Goal: Communication & Community: Connect with others

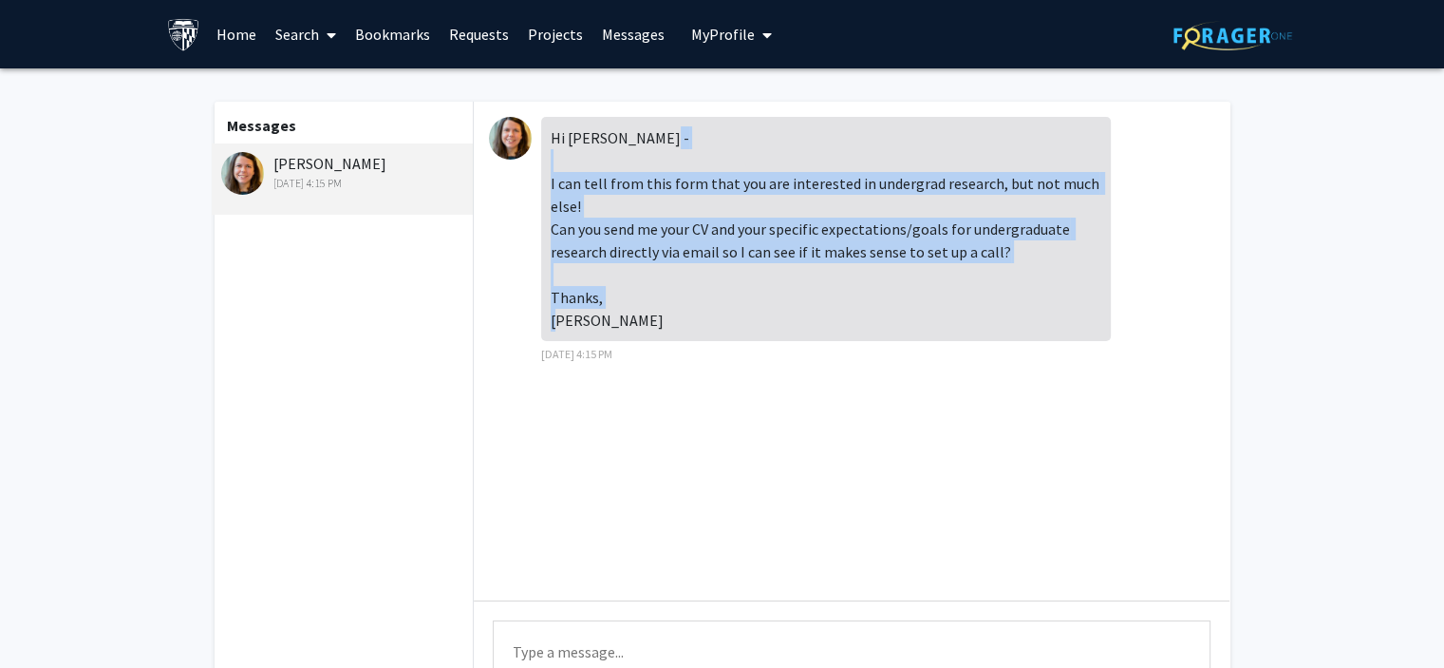
drag, startPoint x: 551, startPoint y: 178, endPoint x: 614, endPoint y: 315, distance: 151.7
click at [614, 315] on div "Hi [PERSON_NAME] - I can tell from this form that you are interested in undergr…" at bounding box center [826, 229] width 570 height 224
copy div "I can tell from this form that you are interested in undergrad research, but no…"
click at [691, 463] on div "Hi [PERSON_NAME] - I can tell from this form that you are interested in undergr…" at bounding box center [852, 351] width 756 height 499
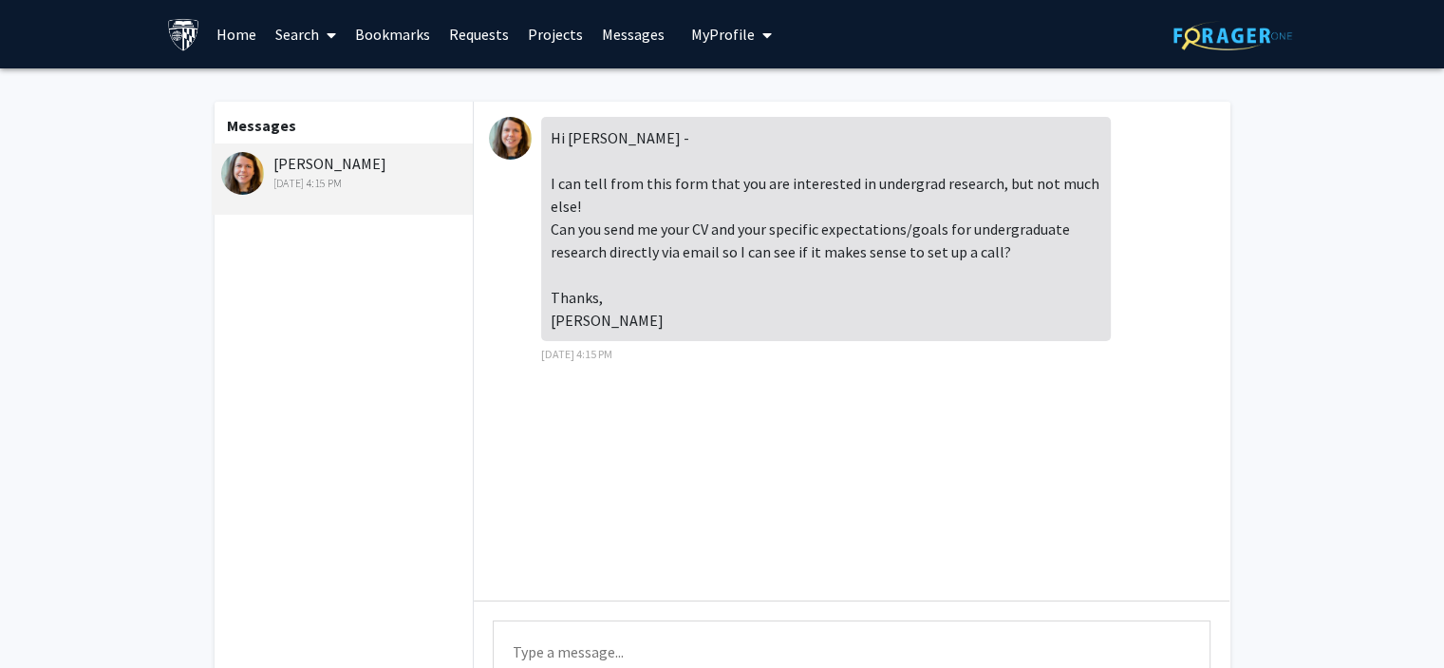
click at [300, 31] on link "Search" at bounding box center [306, 34] width 80 height 66
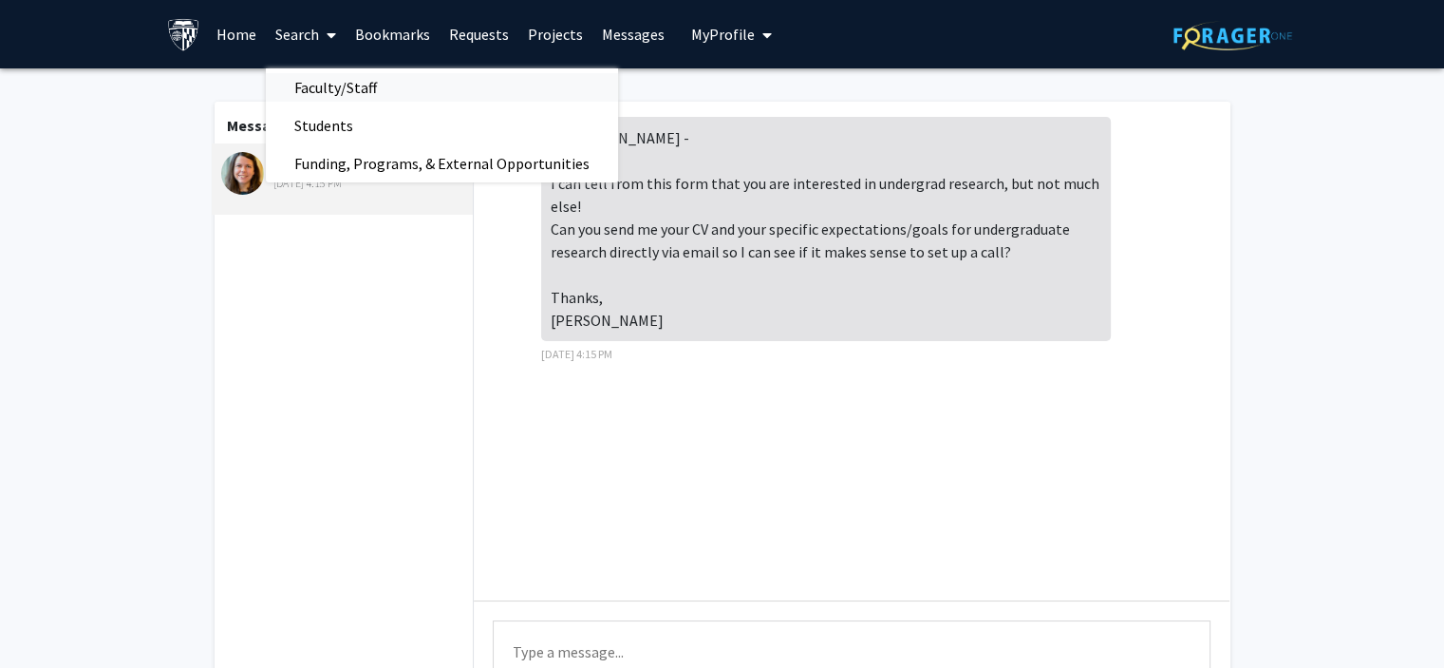
click at [317, 88] on span "Faculty/Staff" at bounding box center [336, 87] width 140 height 38
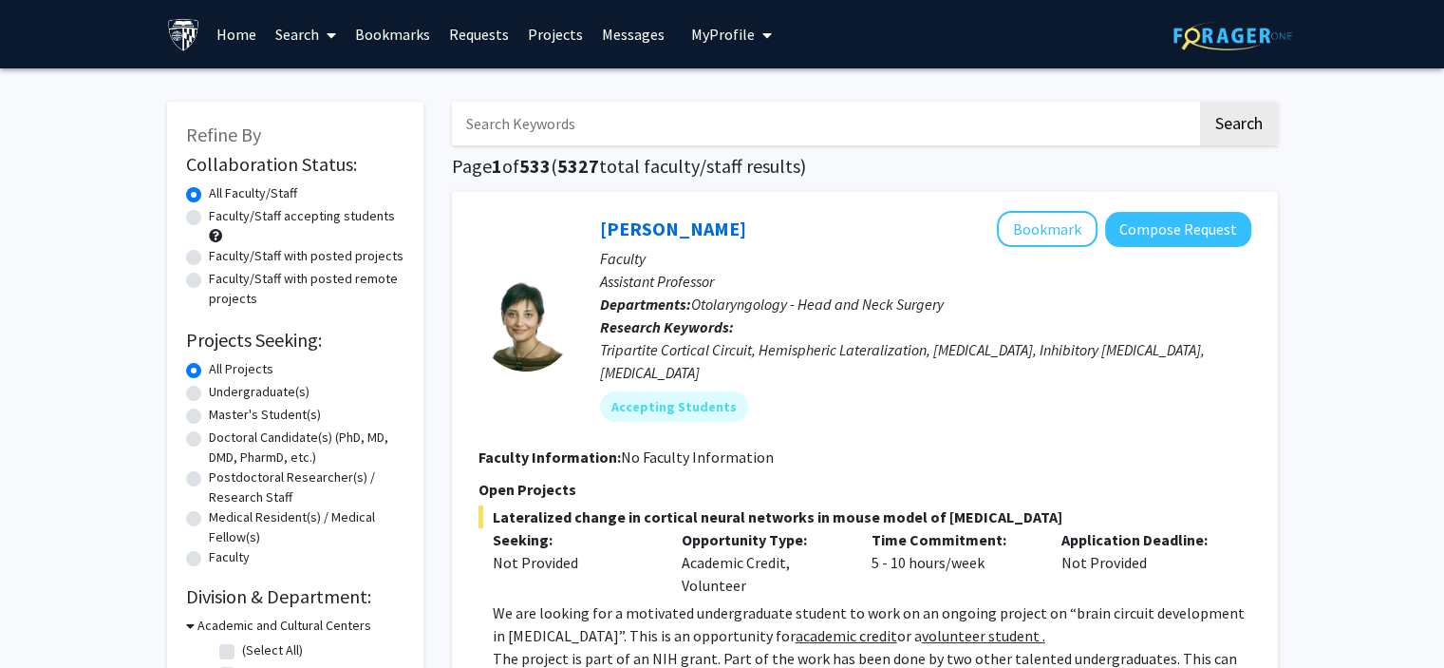
click at [517, 130] on input "Search Keywords" at bounding box center [824, 124] width 745 height 44
type input "[PERSON_NAME]"
click at [1200, 102] on button "Search" at bounding box center [1239, 124] width 78 height 44
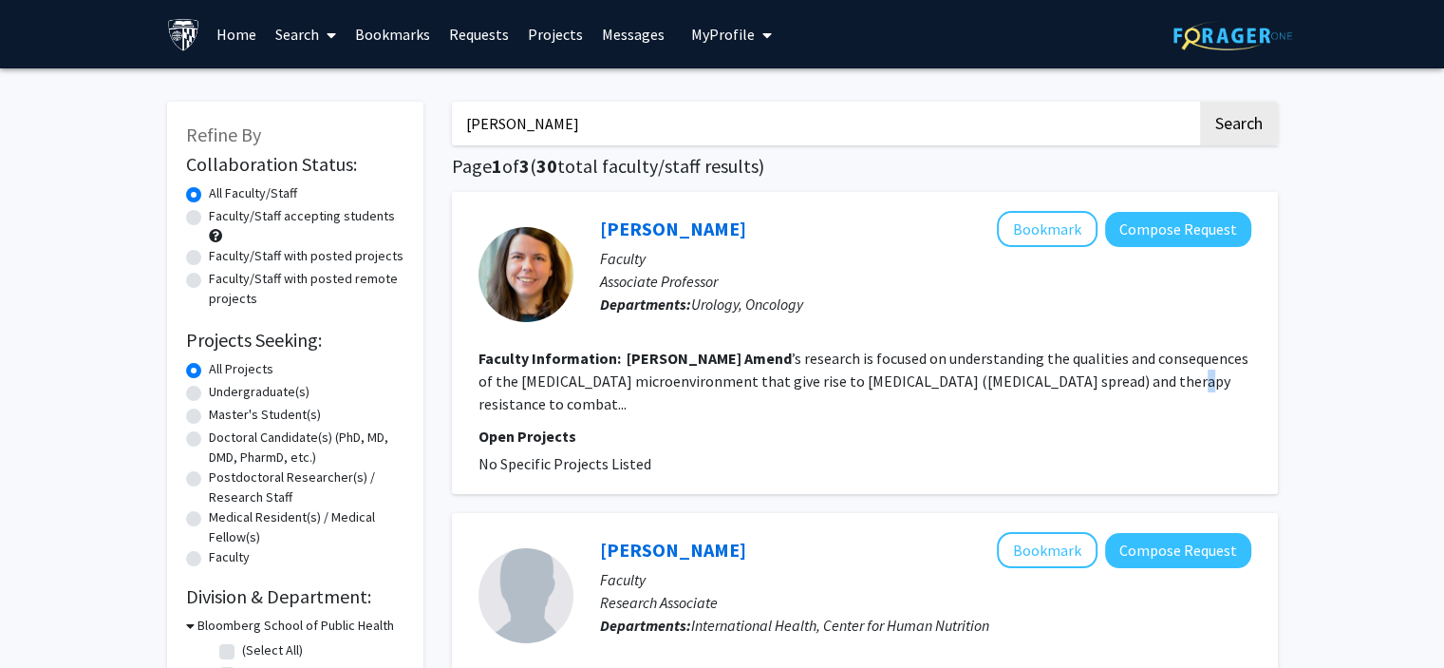
drag, startPoint x: 1106, startPoint y: 391, endPoint x: 1102, endPoint y: 381, distance: 11.5
click at [1102, 381] on fg-search-faculty "[PERSON_NAME] Bookmark Compose Request Faculty Associate Professor Departments:…" at bounding box center [865, 343] width 773 height 264
click at [1102, 381] on fg-read-more "[PERSON_NAME] ’s research is focused on understanding the qualities and consequ…" at bounding box center [864, 381] width 770 height 65
click at [665, 231] on link "[PERSON_NAME]" at bounding box center [673, 229] width 146 height 24
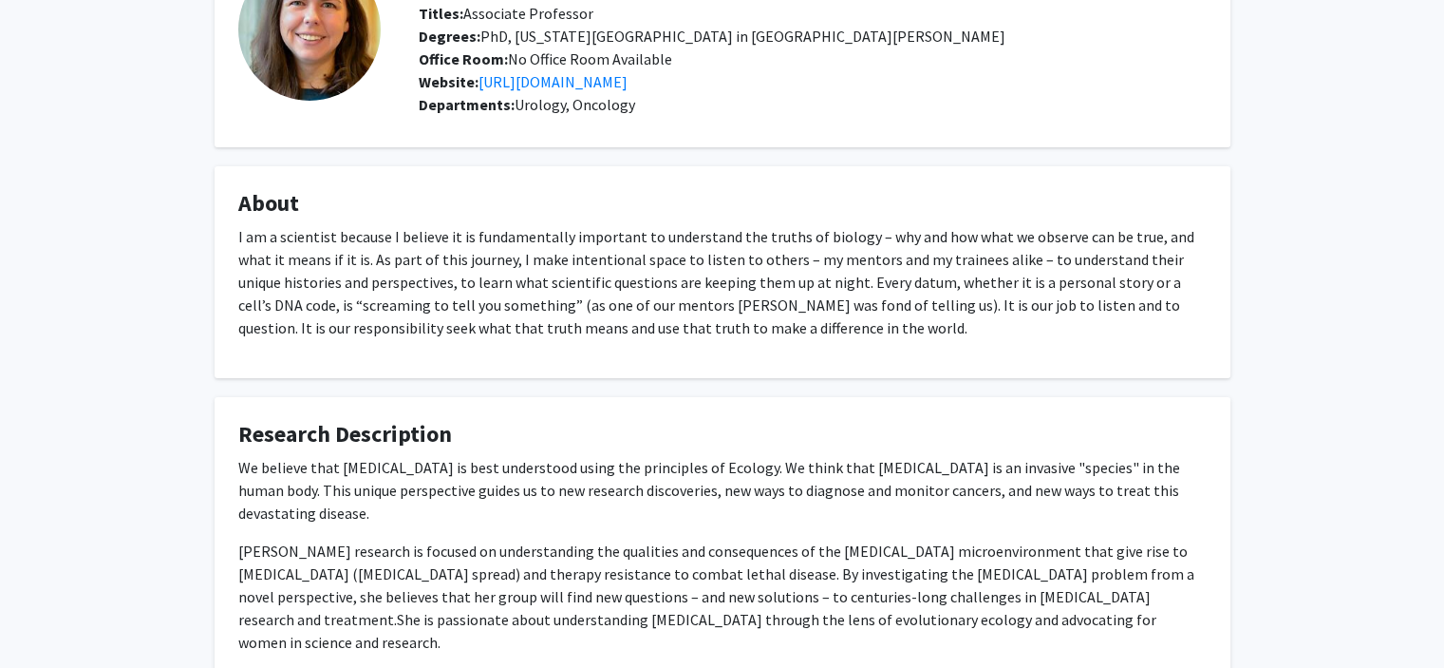
scroll to position [158, 0]
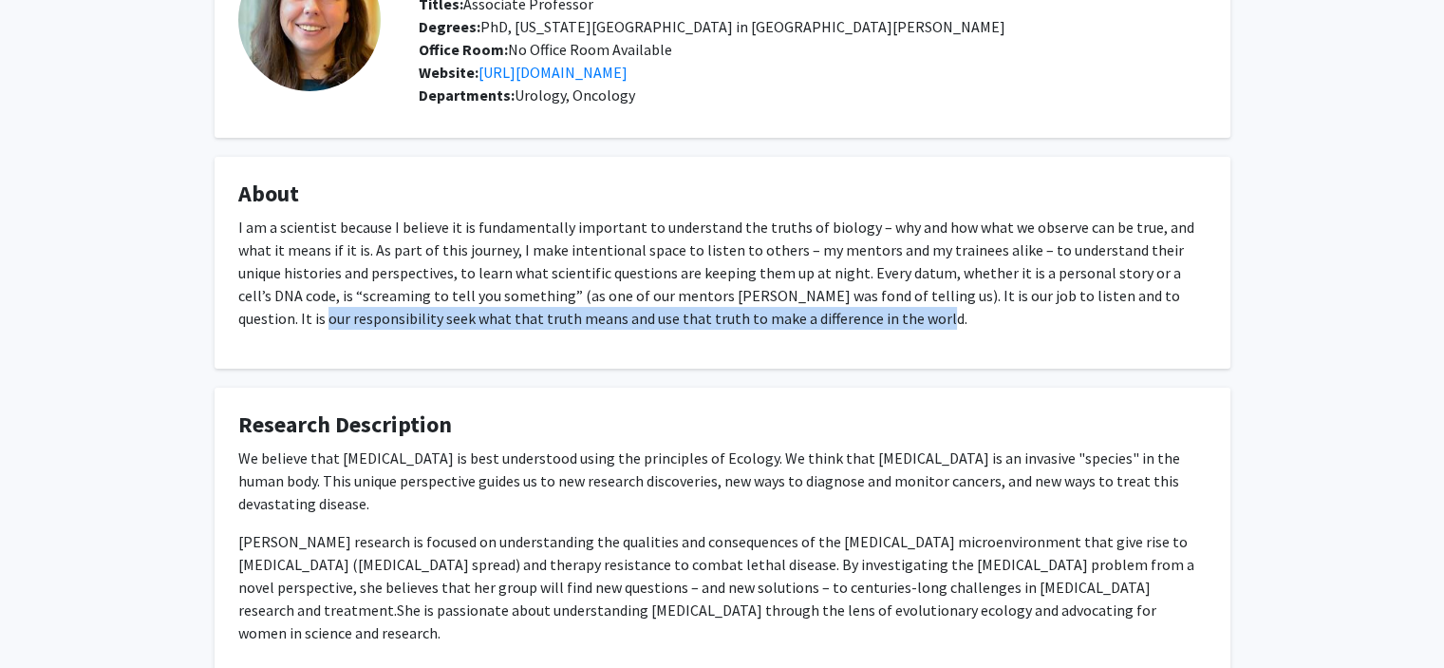
drag, startPoint x: 1442, startPoint y: 352, endPoint x: 1455, endPoint y: 276, distance: 77.1
click at [1444, 284] on html "Skip navigation Home Search Bookmarks Requests Projects Messages My Profile [PE…" at bounding box center [722, 176] width 1444 height 668
click at [1387, 312] on div "[PERSON_NAME] Bookmark Compose Request Titles: Associate Professor Degrees: PhD…" at bounding box center [722, 328] width 1444 height 834
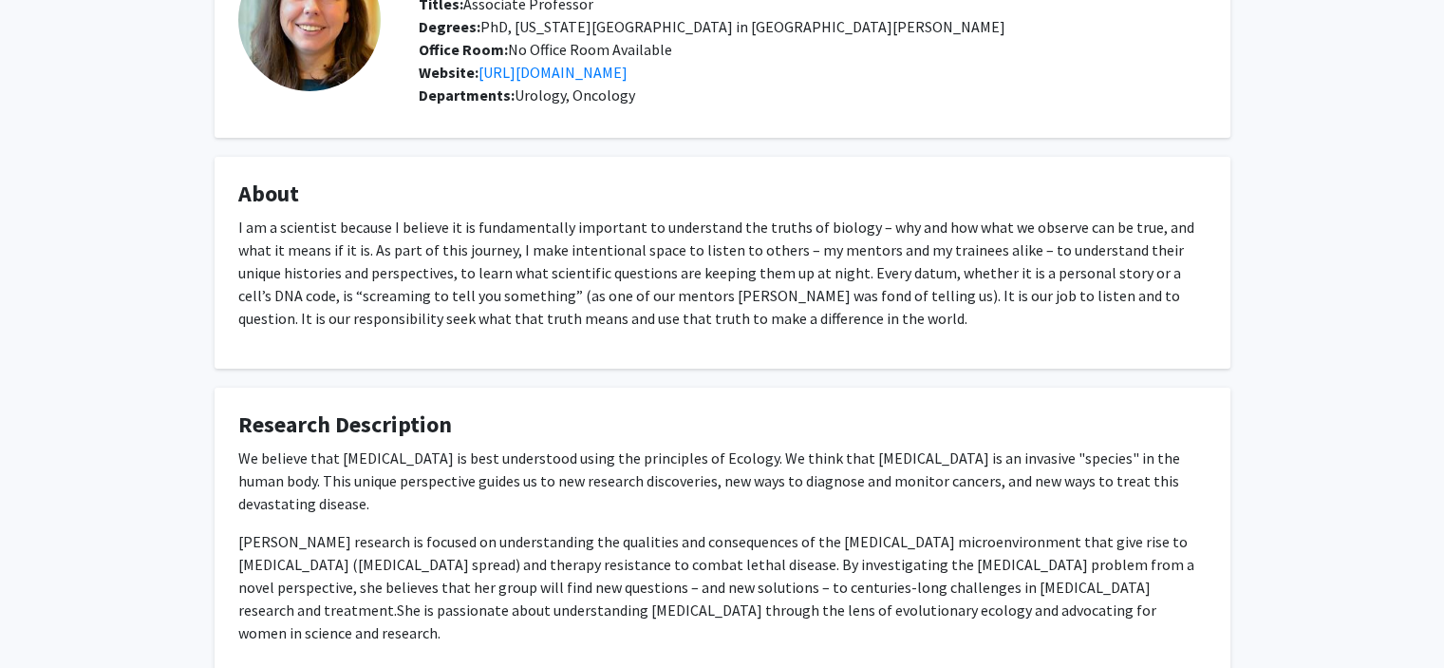
click at [1403, 432] on div "[PERSON_NAME] Bookmark Compose Request Titles: Associate Professor Degrees: PhD…" at bounding box center [722, 328] width 1444 height 834
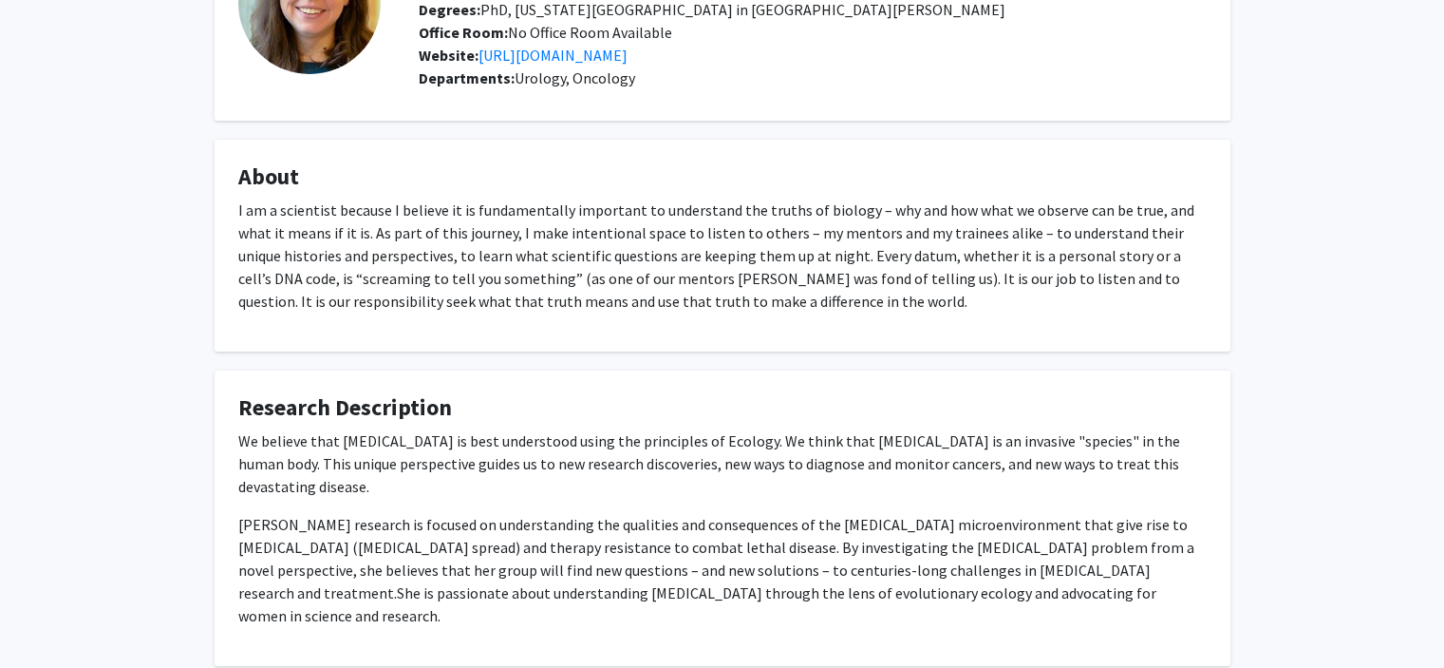
scroll to position [179, 0]
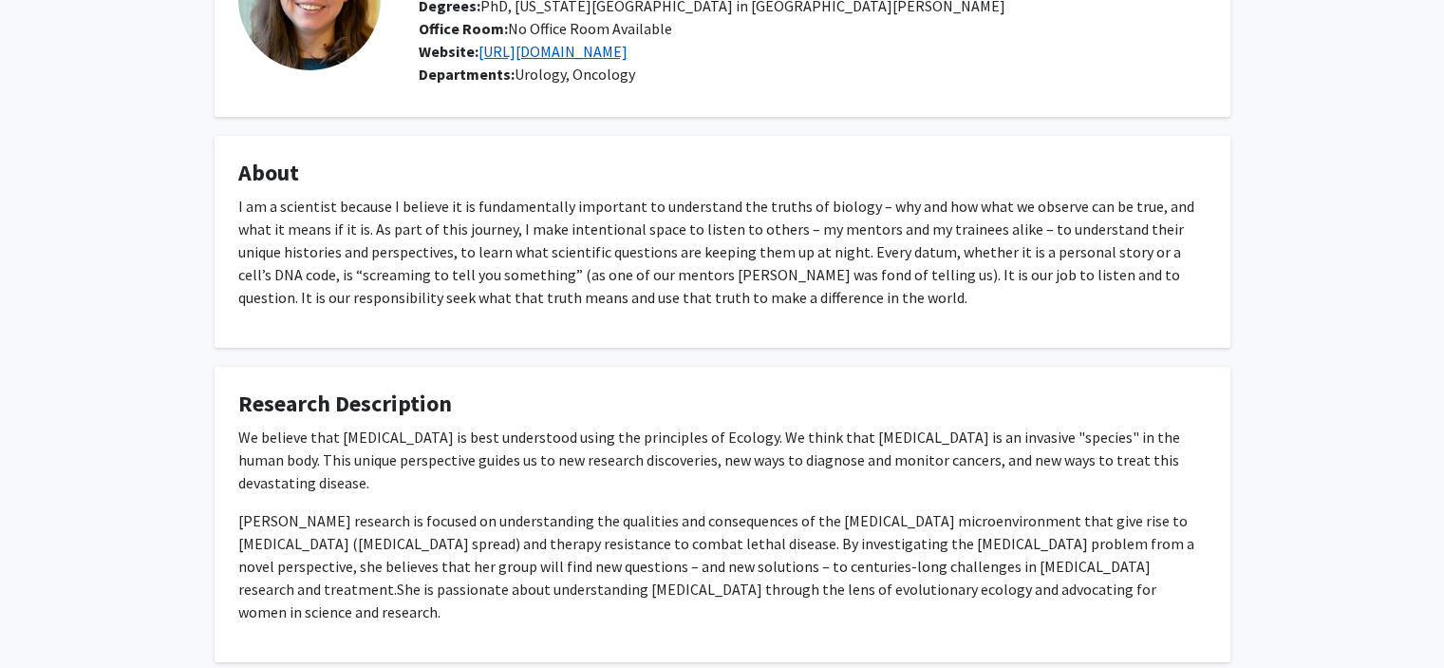
click at [531, 47] on link "[URL][DOMAIN_NAME]" at bounding box center [553, 51] width 149 height 19
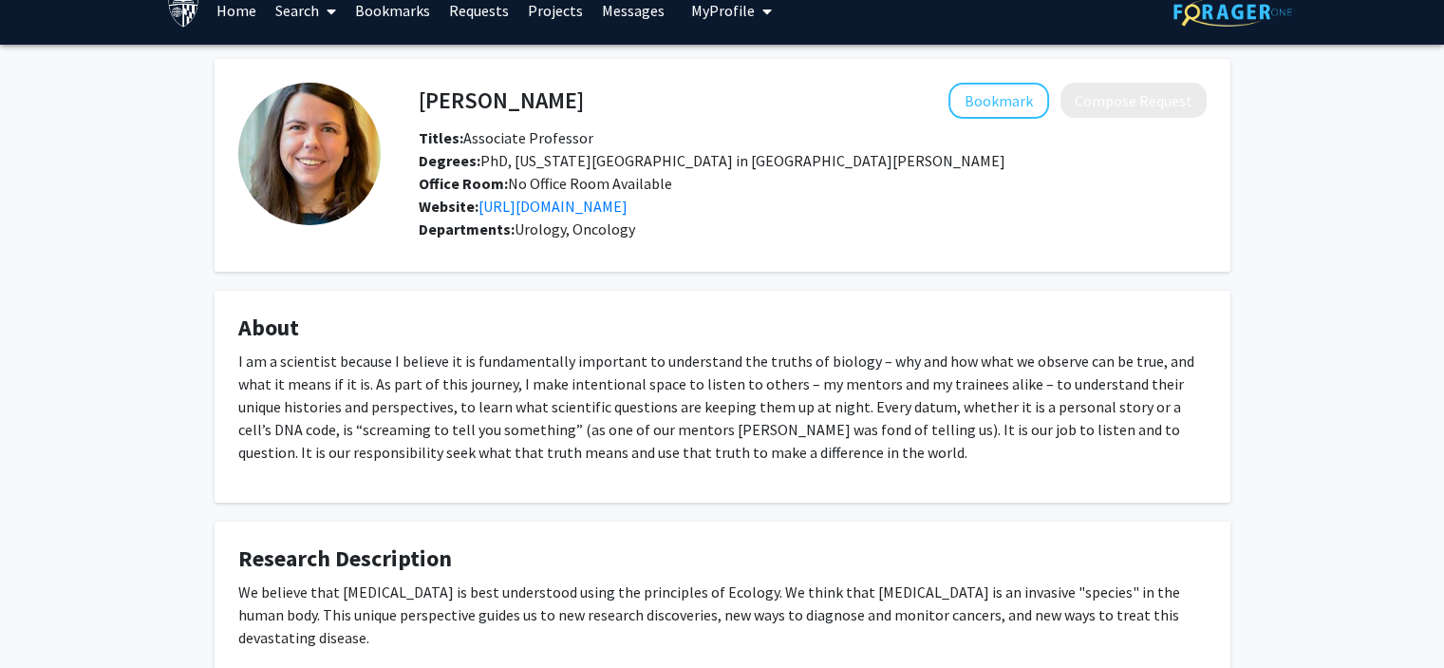
scroll to position [23, 0]
click at [589, 207] on link "[URL][DOMAIN_NAME]" at bounding box center [553, 207] width 149 height 19
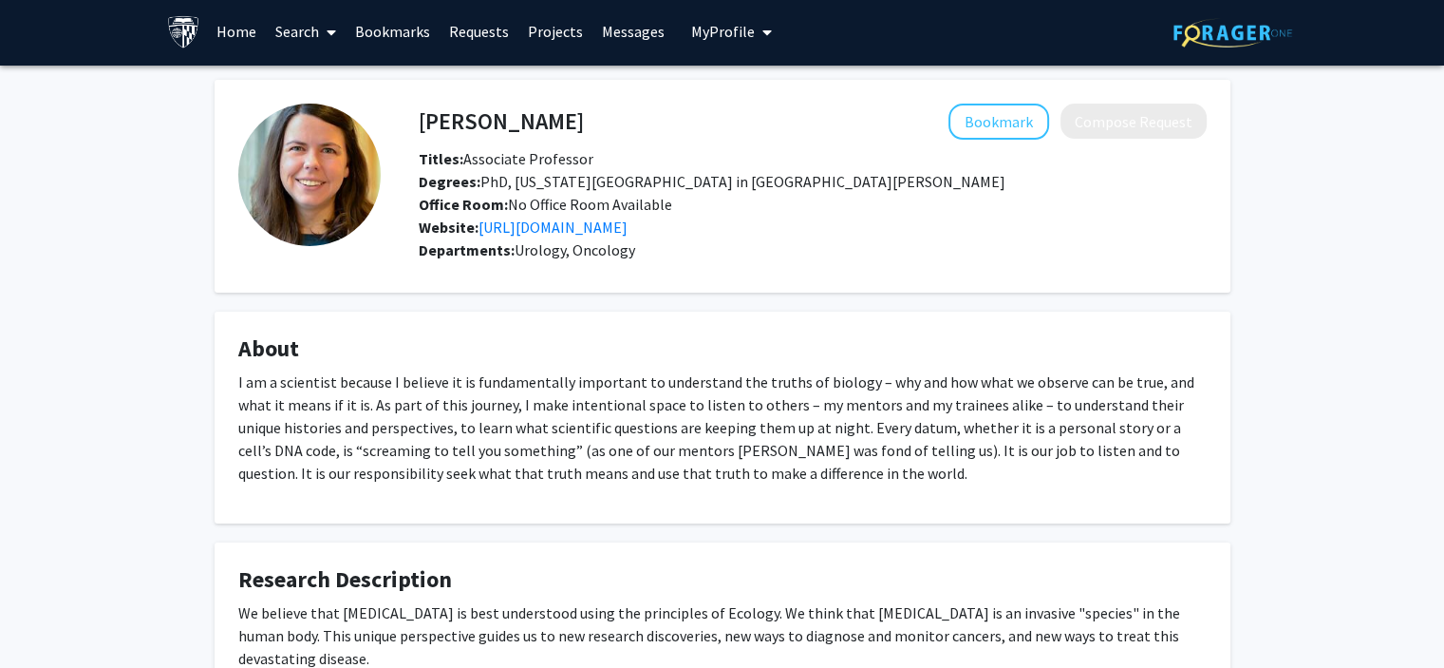
scroll to position [0, 0]
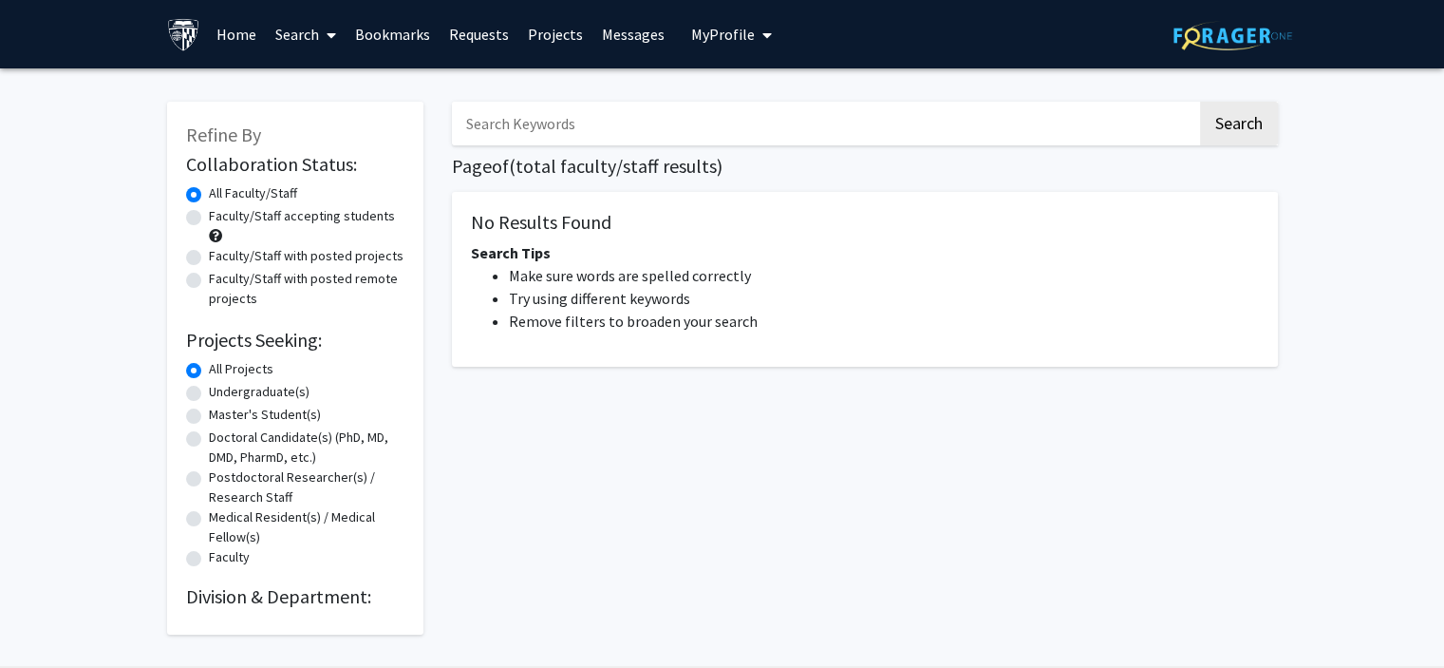
click at [514, 128] on input "Search Keywords" at bounding box center [824, 124] width 745 height 44
type input "[PERSON_NAME]"
click at [1275, 123] on button "Search" at bounding box center [1239, 124] width 78 height 44
click at [1245, 127] on button "Search" at bounding box center [1239, 124] width 78 height 44
click at [318, 25] on link "Search" at bounding box center [306, 34] width 80 height 66
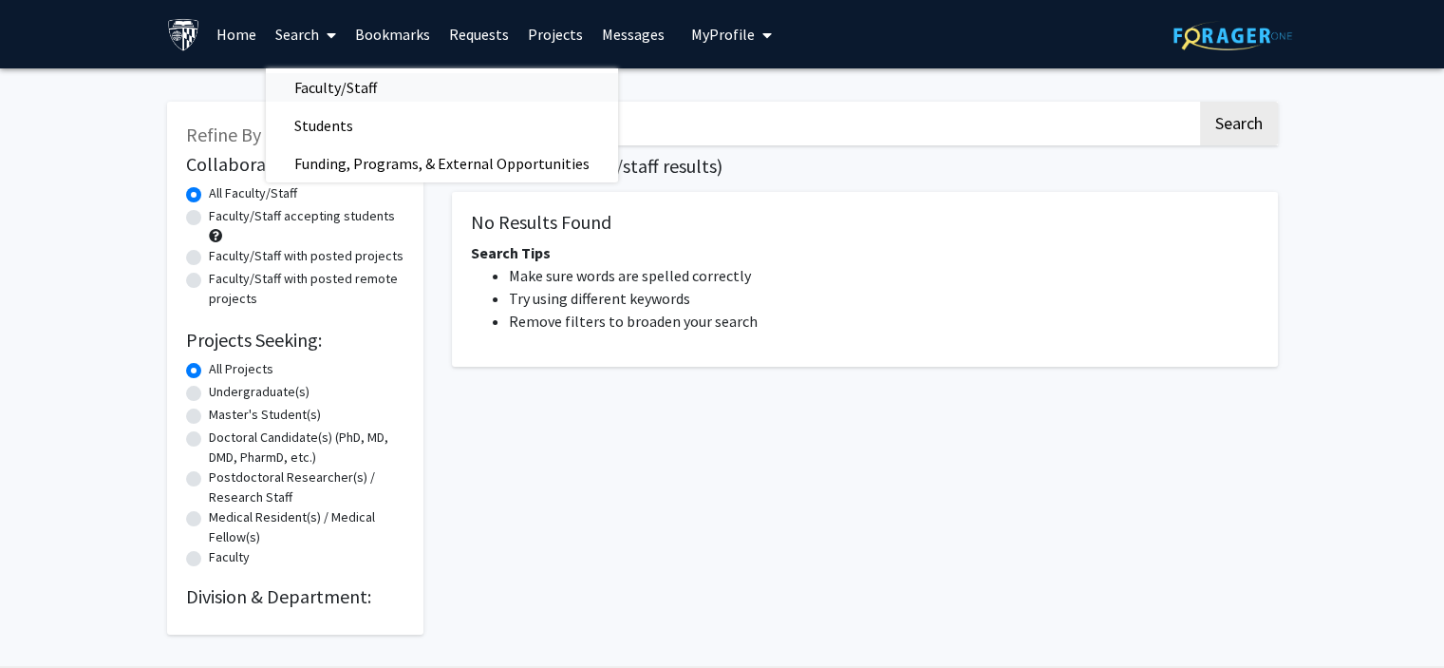
click at [325, 88] on span "Faculty/Staff" at bounding box center [336, 87] width 140 height 38
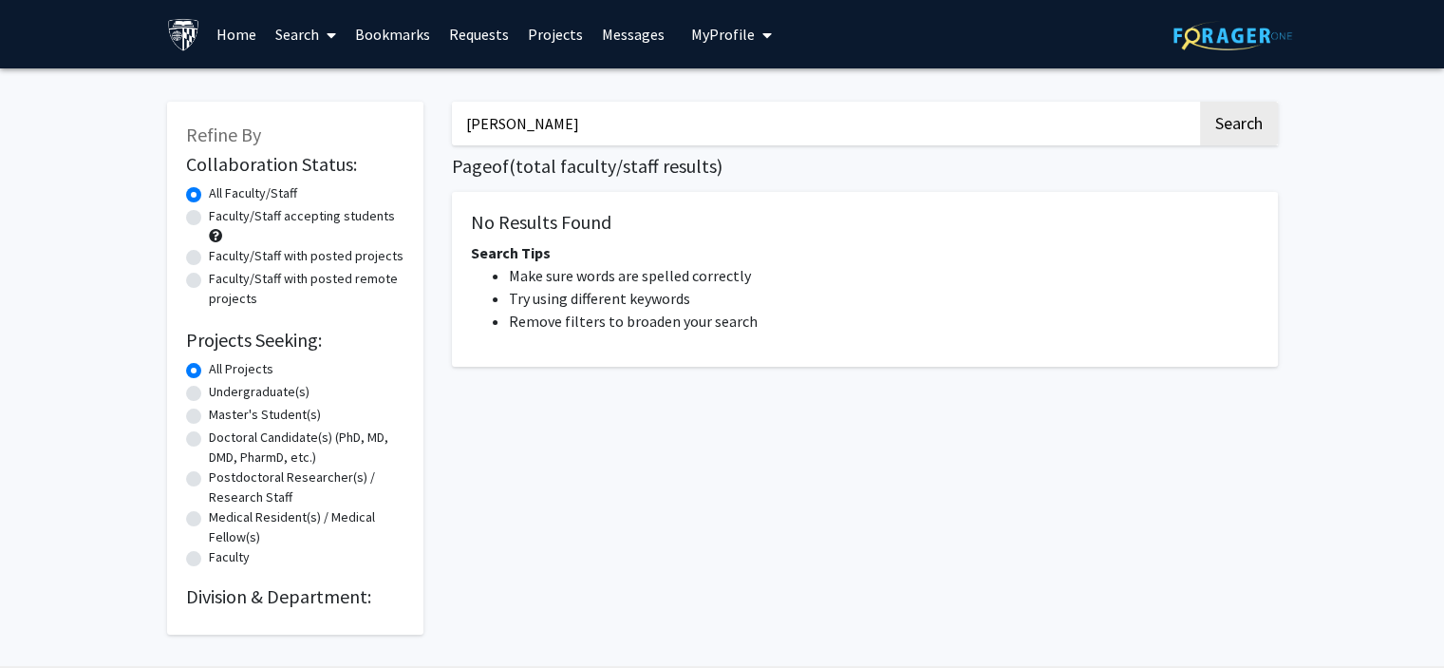
click at [285, 38] on link "Search" at bounding box center [306, 34] width 80 height 66
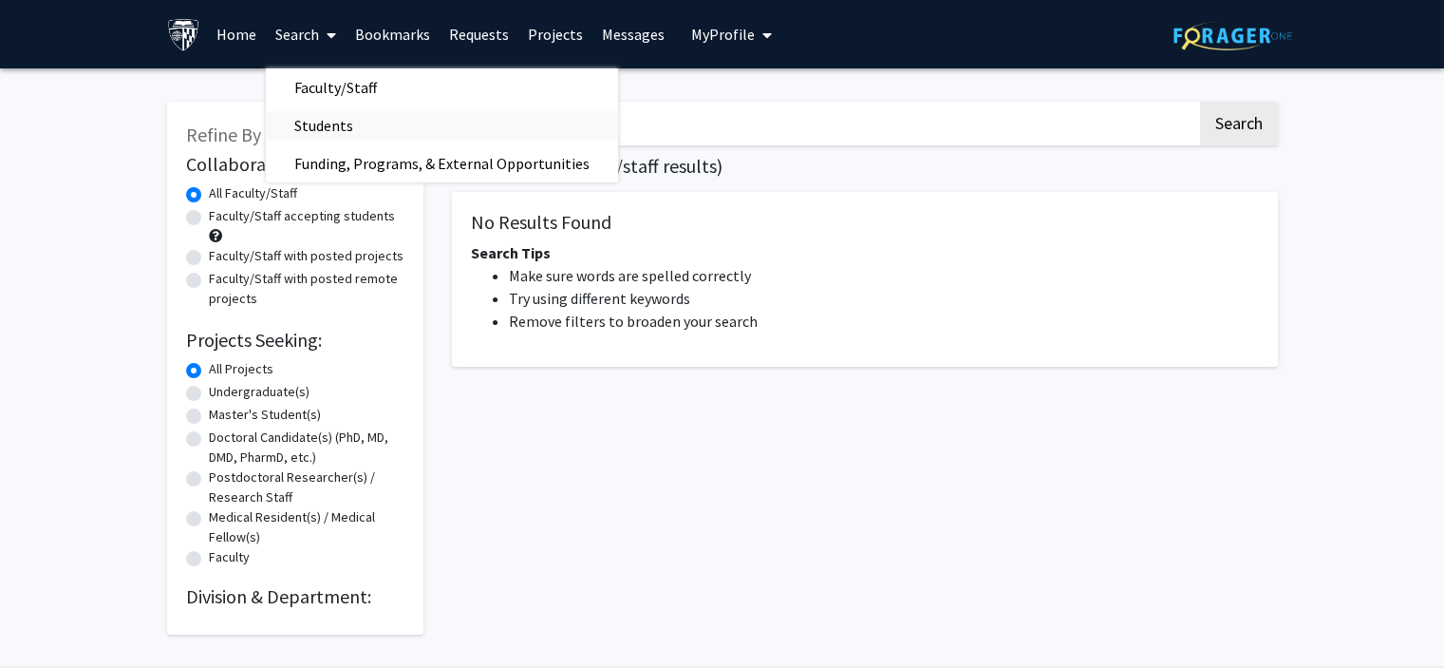
click at [327, 122] on span "Students" at bounding box center [324, 125] width 116 height 38
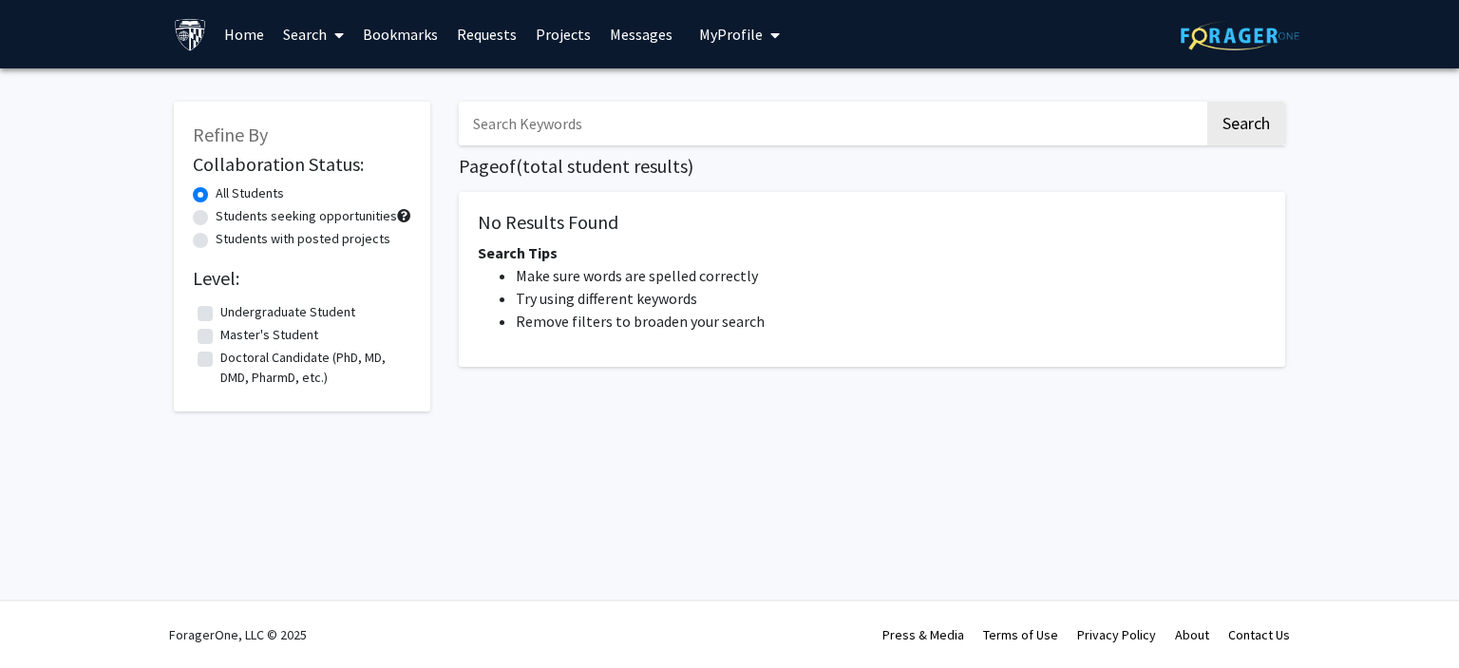
click at [543, 116] on input "Search Keywords" at bounding box center [831, 124] width 745 height 44
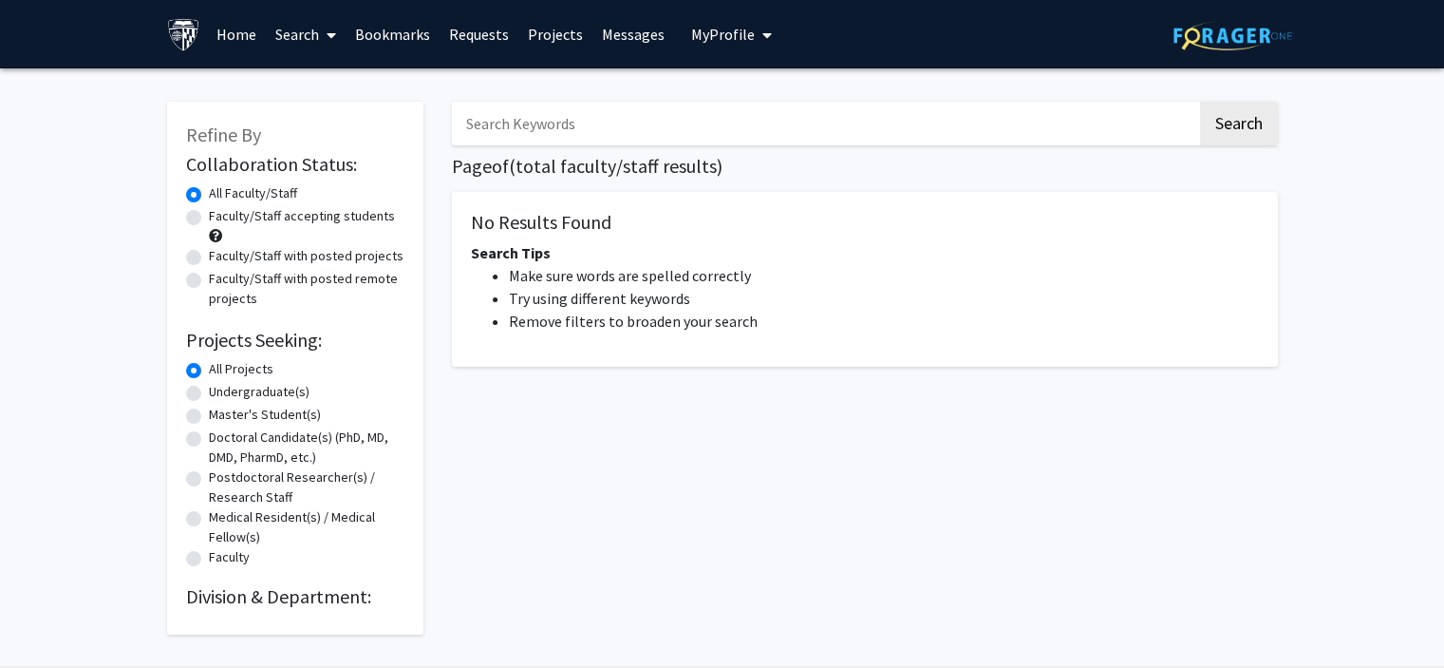
click at [524, 105] on input "Search Keywords" at bounding box center [824, 124] width 745 height 44
type input "[PERSON_NAME]"
click at [236, 194] on label "All Faculty/Staff" at bounding box center [253, 193] width 88 height 20
click at [221, 194] on input "All Faculty/Staff" at bounding box center [215, 189] width 12 height 12
click at [236, 194] on label "All Faculty/Staff" at bounding box center [253, 193] width 88 height 20
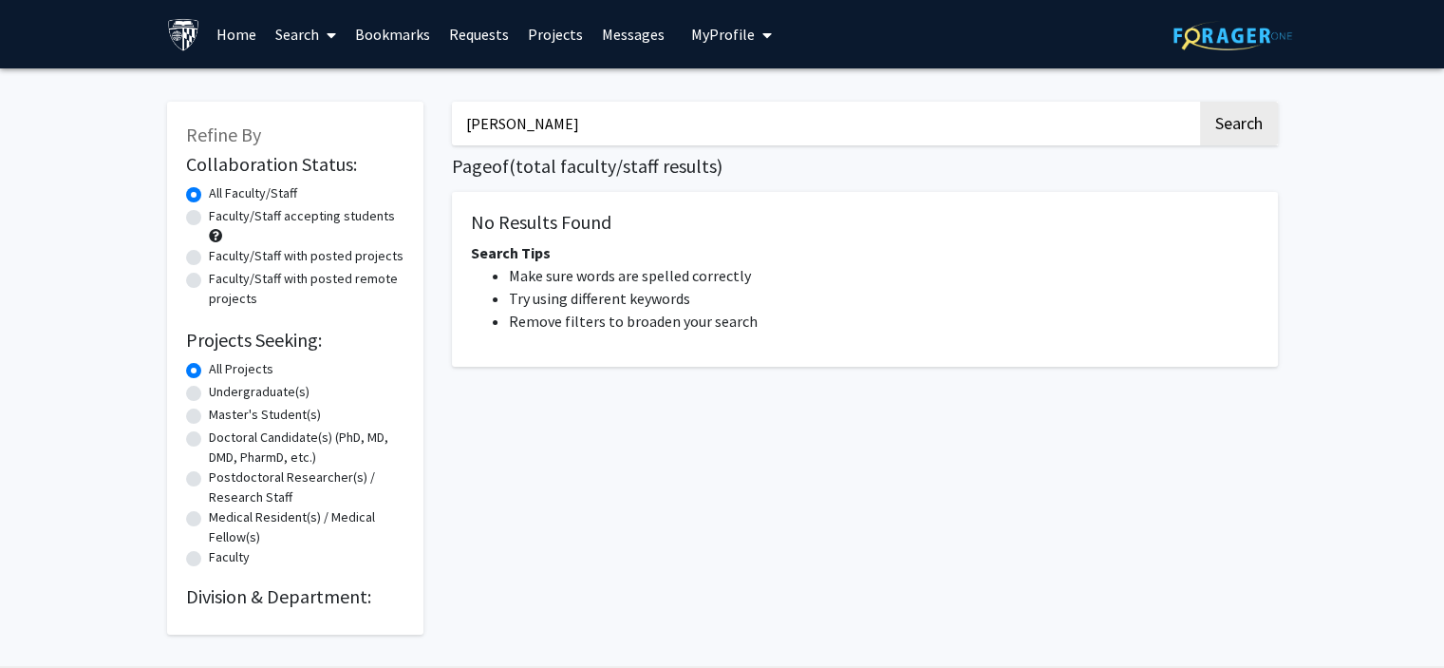
click at [221, 194] on input "All Faculty/Staff" at bounding box center [215, 189] width 12 height 12
click at [1222, 130] on button "Search" at bounding box center [1239, 124] width 78 height 44
click at [638, 41] on link "Messages" at bounding box center [634, 34] width 82 height 66
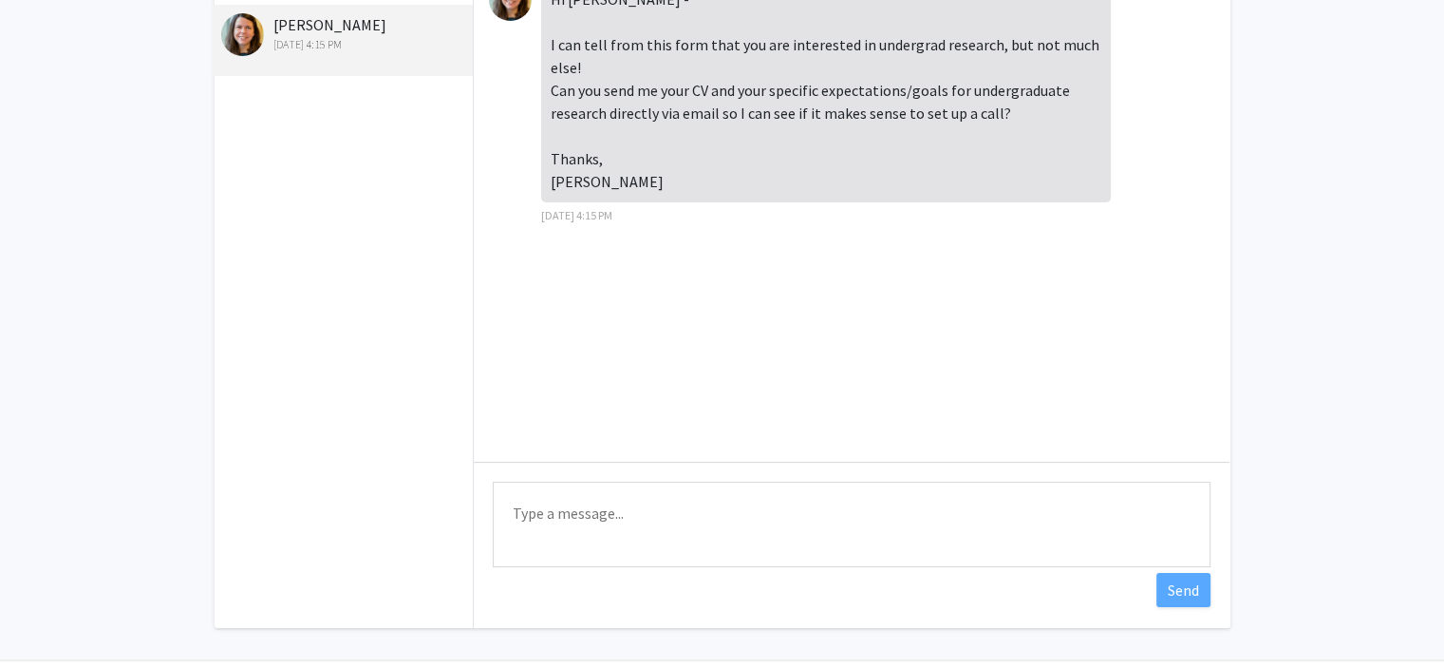
scroll to position [198, 0]
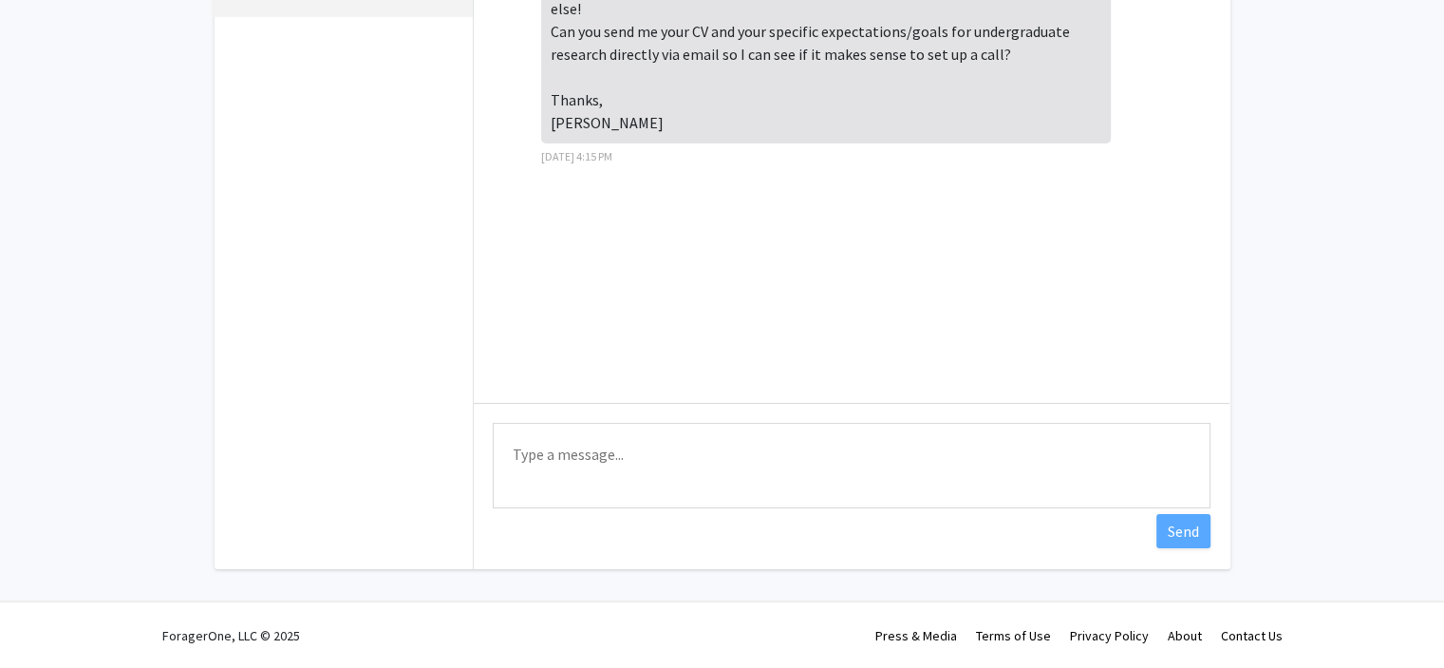
click at [816, 457] on textarea "Type a message" at bounding box center [852, 465] width 718 height 85
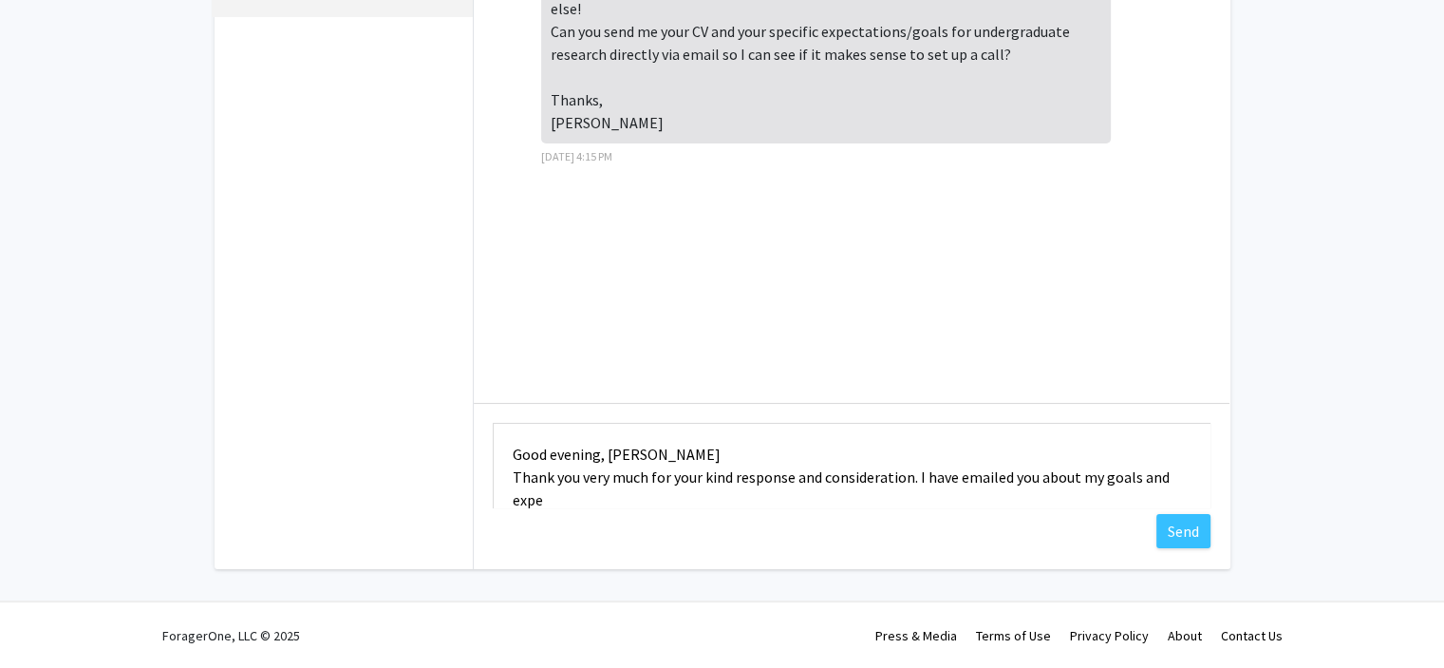
scroll to position [1, 0]
click at [1140, 476] on textarea "Good evening, [PERSON_NAME] Thank you very much for your kind response and cons…" at bounding box center [852, 465] width 718 height 85
drag, startPoint x: 1140, startPoint y: 476, endPoint x: 1164, endPoint y: 481, distance: 25.1
click at [1164, 481] on textarea "Good evening, [PERSON_NAME] Thank you very much for your kind response and cons…" at bounding box center [852, 465] width 718 height 85
click at [595, 497] on textarea "Good evening, [PERSON_NAME] Thank you very much for your kind response and cons…" at bounding box center [852, 465] width 718 height 85
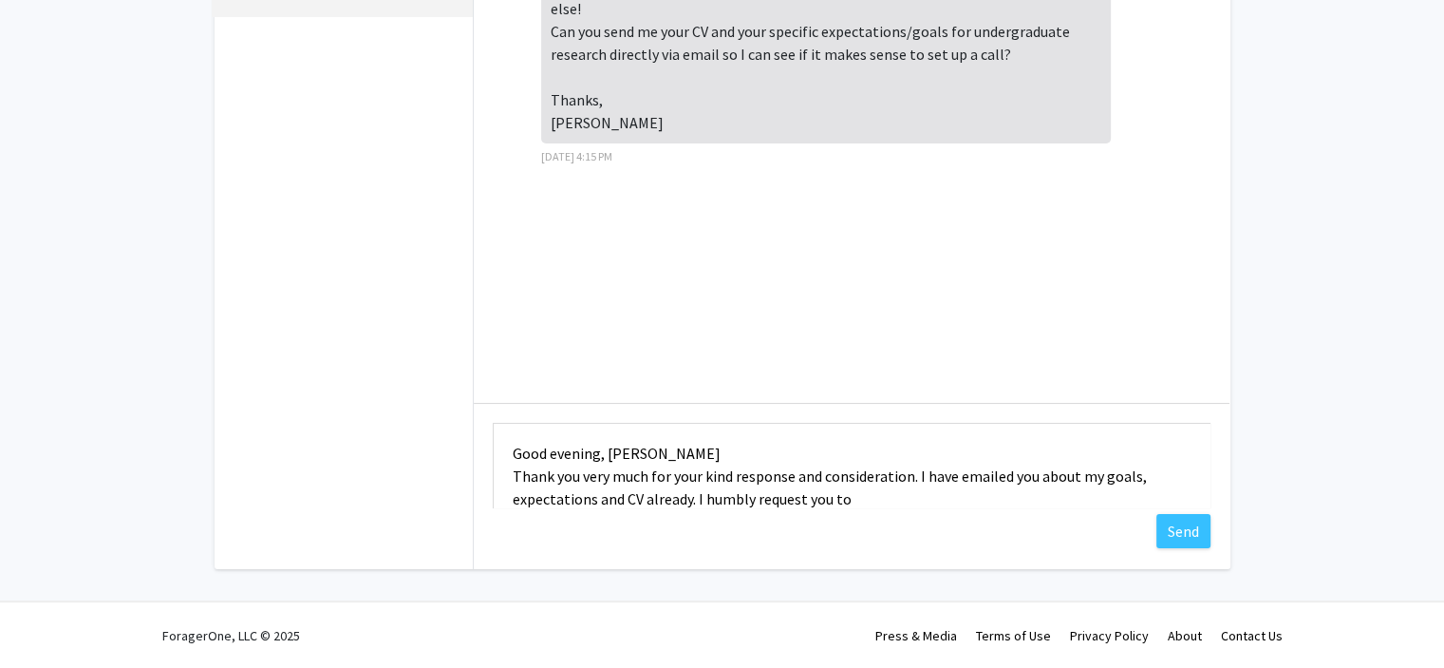
click at [859, 501] on textarea "Good evening, [PERSON_NAME] Thank you very much for your kind response and cons…" at bounding box center [852, 465] width 718 height 85
click at [695, 493] on textarea "Good evening, [PERSON_NAME] Thank you very much for your kind response and cons…" at bounding box center [852, 465] width 718 height 85
click at [948, 504] on textarea "Good evening, [PERSON_NAME] Thank you very much for your kind response and cons…" at bounding box center [852, 465] width 718 height 85
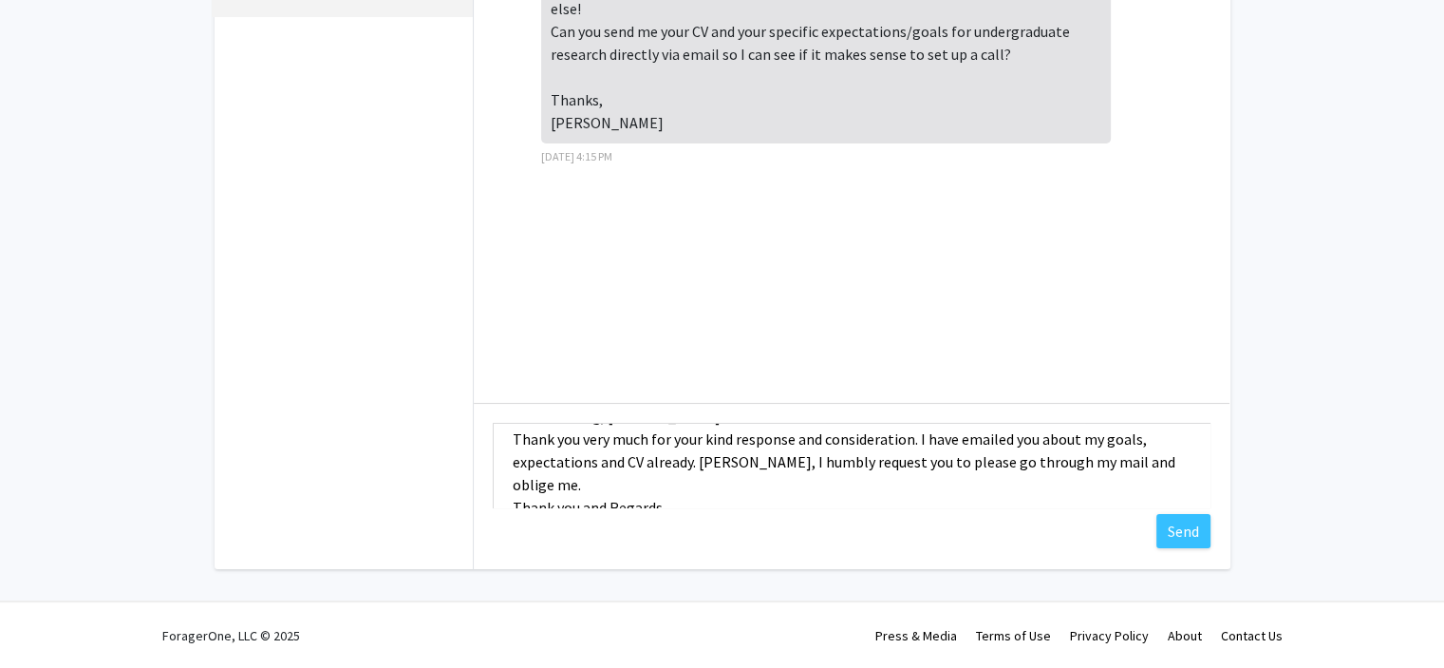
scroll to position [68, 0]
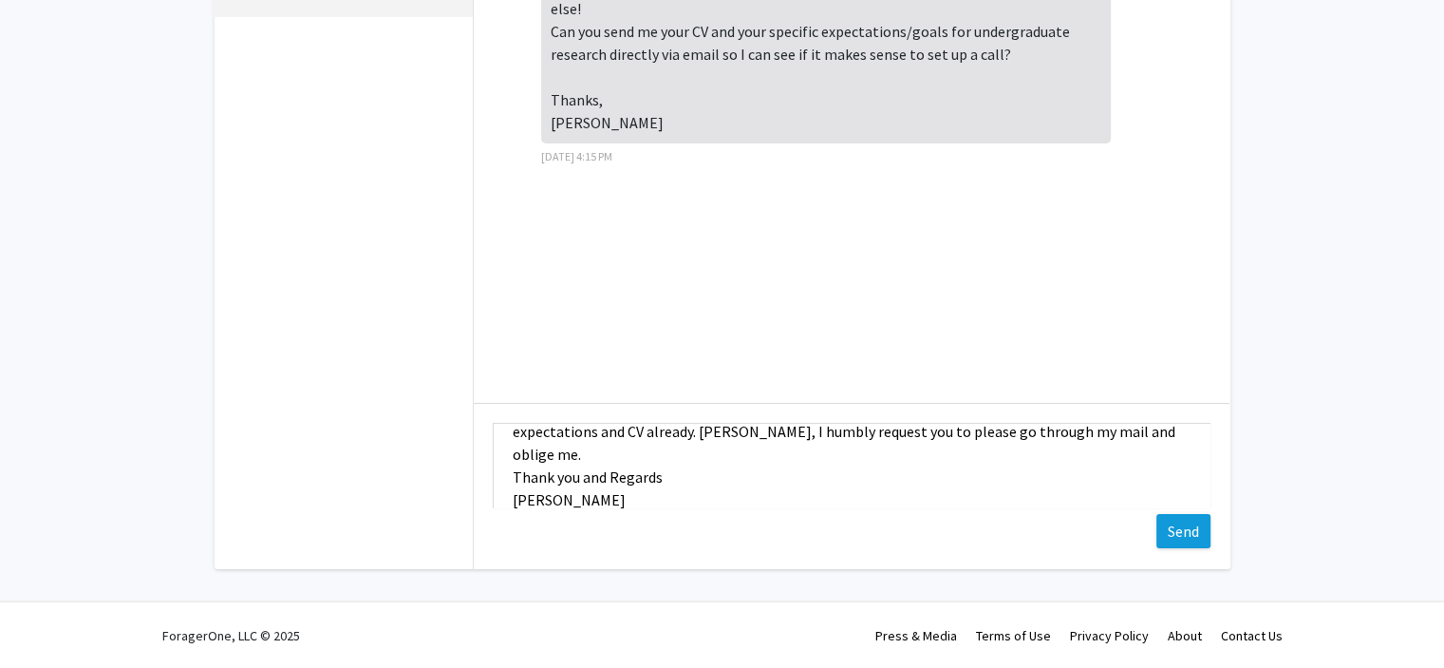
type textarea "Good evening, [PERSON_NAME] Thank you very much for your kind response and cons…"
click at [1182, 522] on button "Send" at bounding box center [1184, 531] width 54 height 34
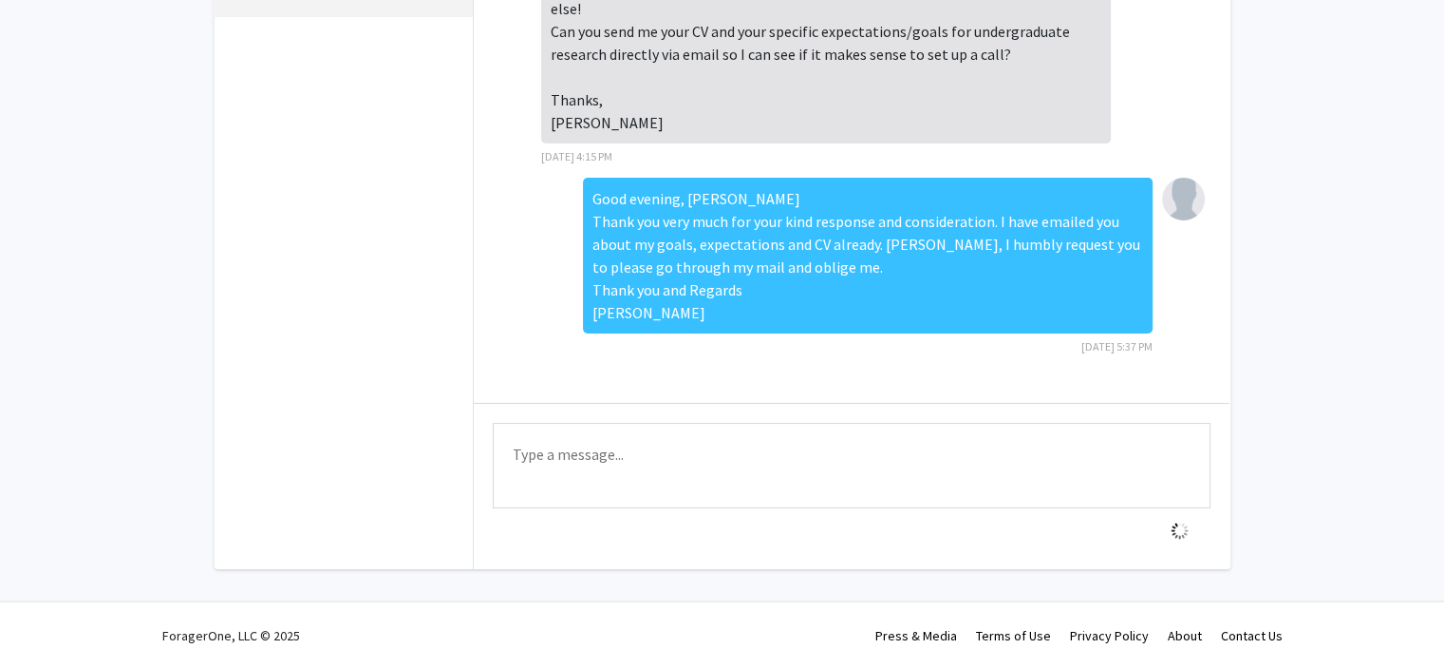
scroll to position [0, 0]
